Goal: Transaction & Acquisition: Subscribe to service/newsletter

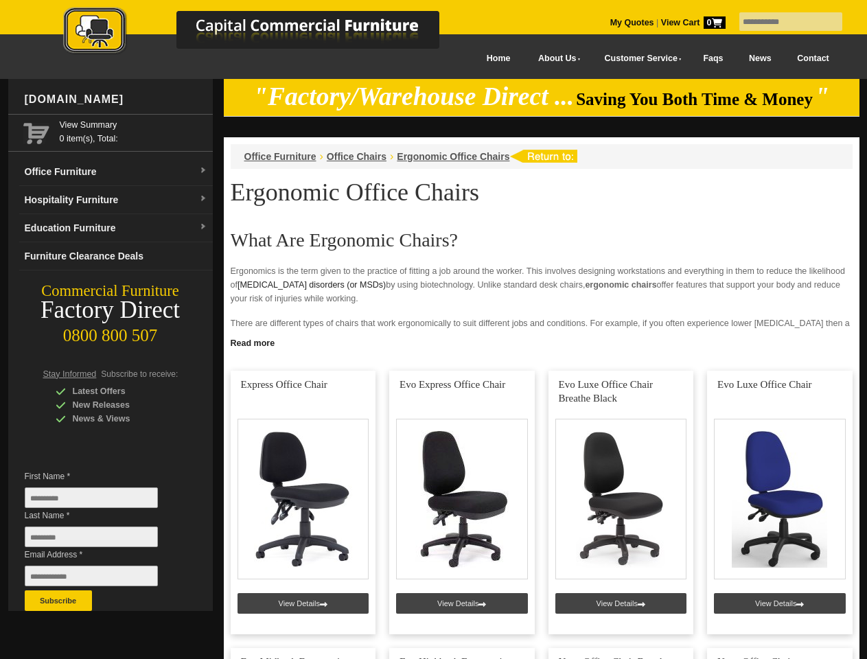
click at [782, 22] on input "text" at bounding box center [790, 21] width 103 height 19
click at [102, 540] on input "Last Name *" at bounding box center [91, 536] width 133 height 21
click at [58, 600] on button "Subscribe" at bounding box center [58, 600] width 67 height 21
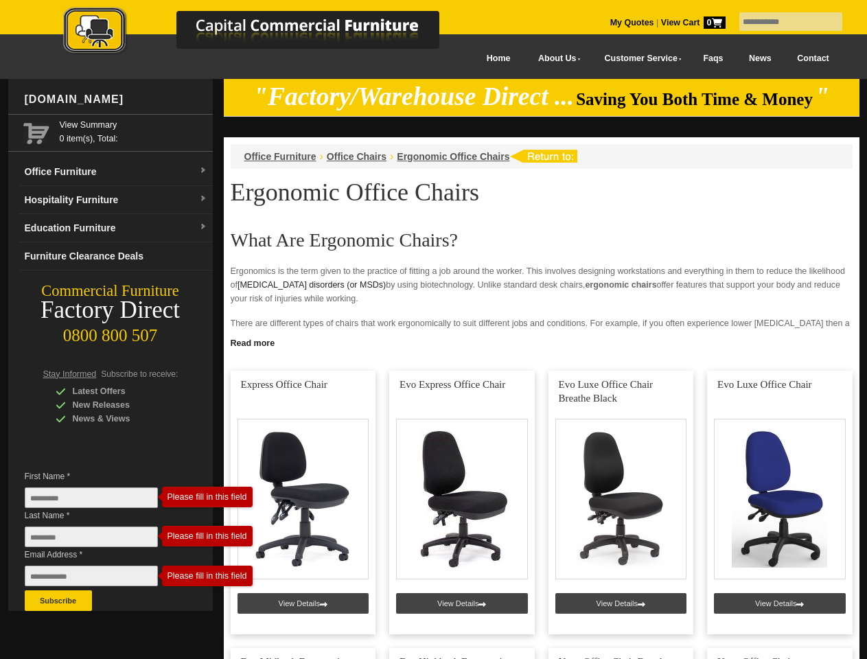
click at [541, 342] on link "Read more" at bounding box center [541, 341] width 635 height 17
